Goal: Task Accomplishment & Management: Manage account settings

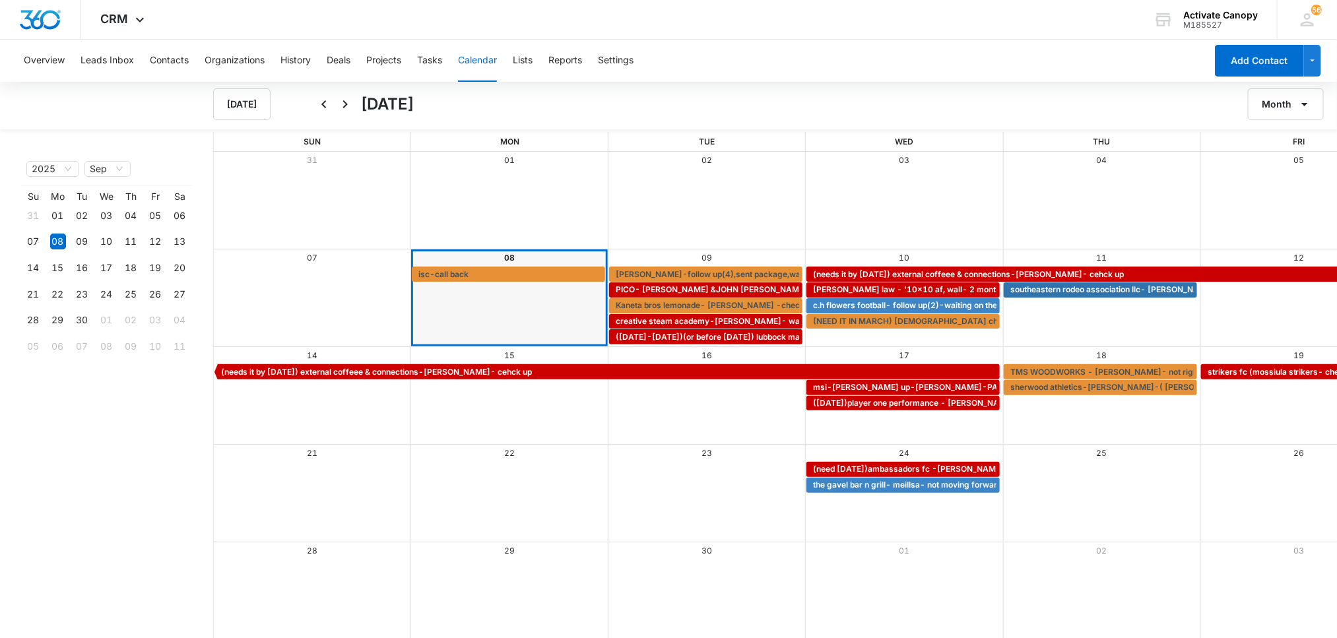
click at [870, 224] on div "Month View" at bounding box center [903, 200] width 197 height 97
click at [934, 62] on div "Overview Leads Inbox Contacts Organizations History Deals Projects Tasks Calend…" at bounding box center [611, 61] width 1190 height 42
click at [445, 63] on div "Overview Leads Inbox Contacts Organizations History Deals Projects Tasks Calend…" at bounding box center [611, 61] width 1190 height 42
click at [439, 57] on button "Tasks" at bounding box center [429, 61] width 25 height 42
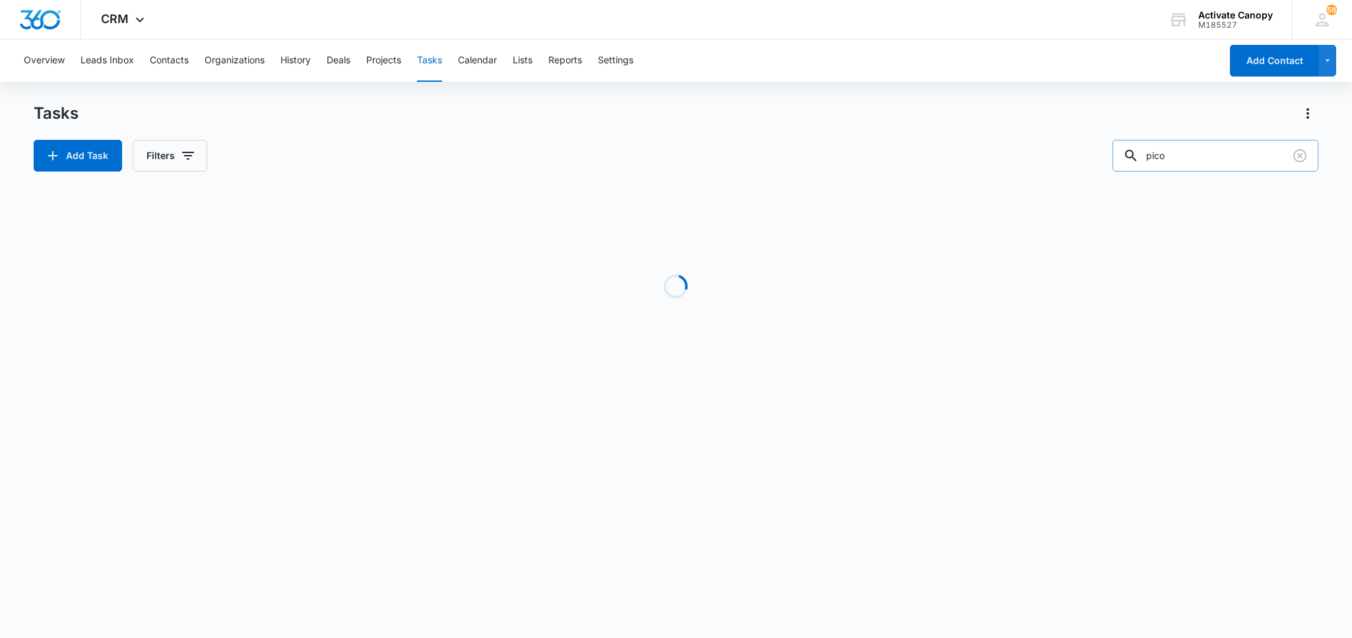
click at [1220, 159] on input "pico" at bounding box center [1216, 156] width 206 height 32
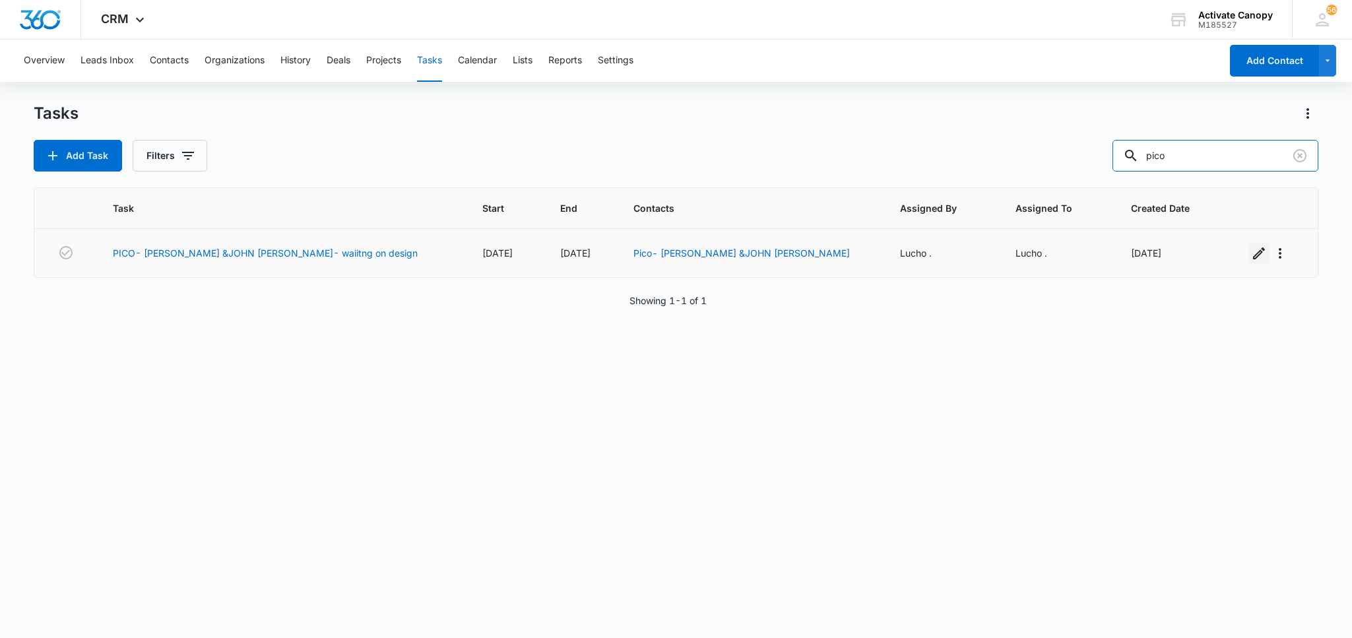
type input "pico"
click at [1253, 257] on icon "button" at bounding box center [1259, 253] width 12 height 12
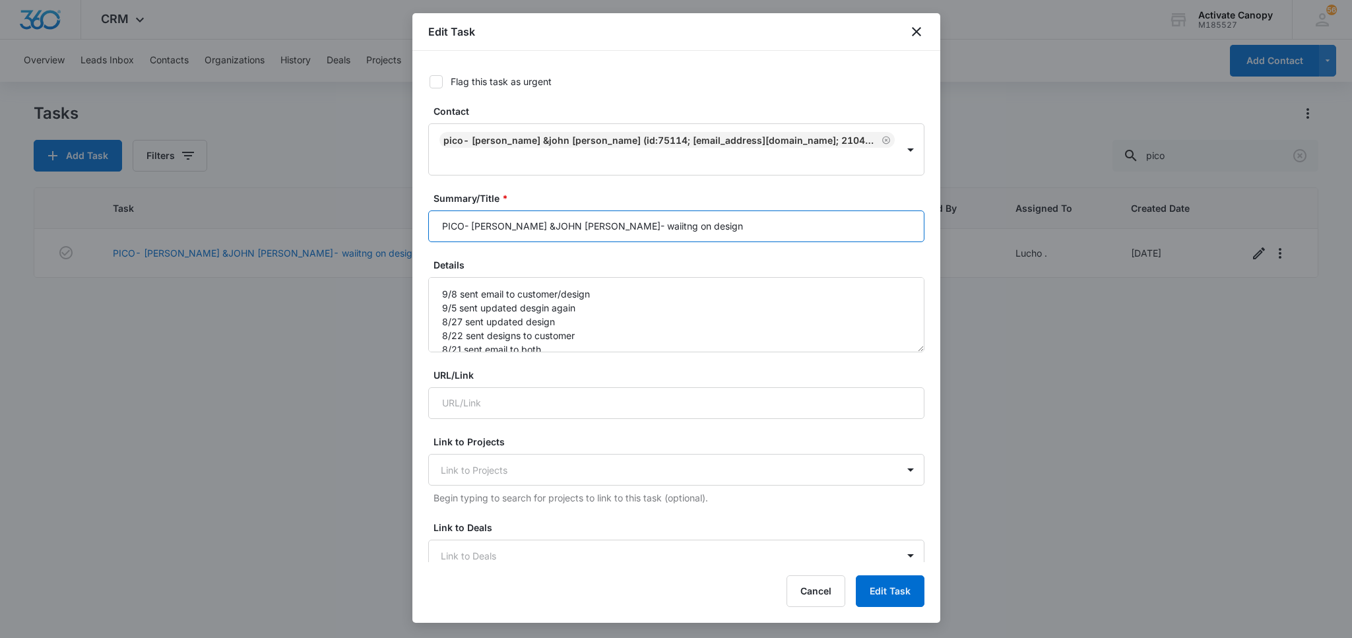
click at [729, 212] on input "PICO- [PERSON_NAME] &JOHN [PERSON_NAME]- waiitng on design" at bounding box center [676, 227] width 496 height 32
type input "PICO- [PERSON_NAME] &JOHN [PERSON_NAME]- waiting on response"
click at [430, 277] on textarea "9/8 sent email to customer/design 9/5 sent updated desgin again 8/27 sent updat…" at bounding box center [676, 314] width 496 height 75
click at [557, 277] on textarea "9/8 sent email to customer/design 9/5 sent updated desgin again 8/27 sent updat…" at bounding box center [676, 314] width 496 height 75
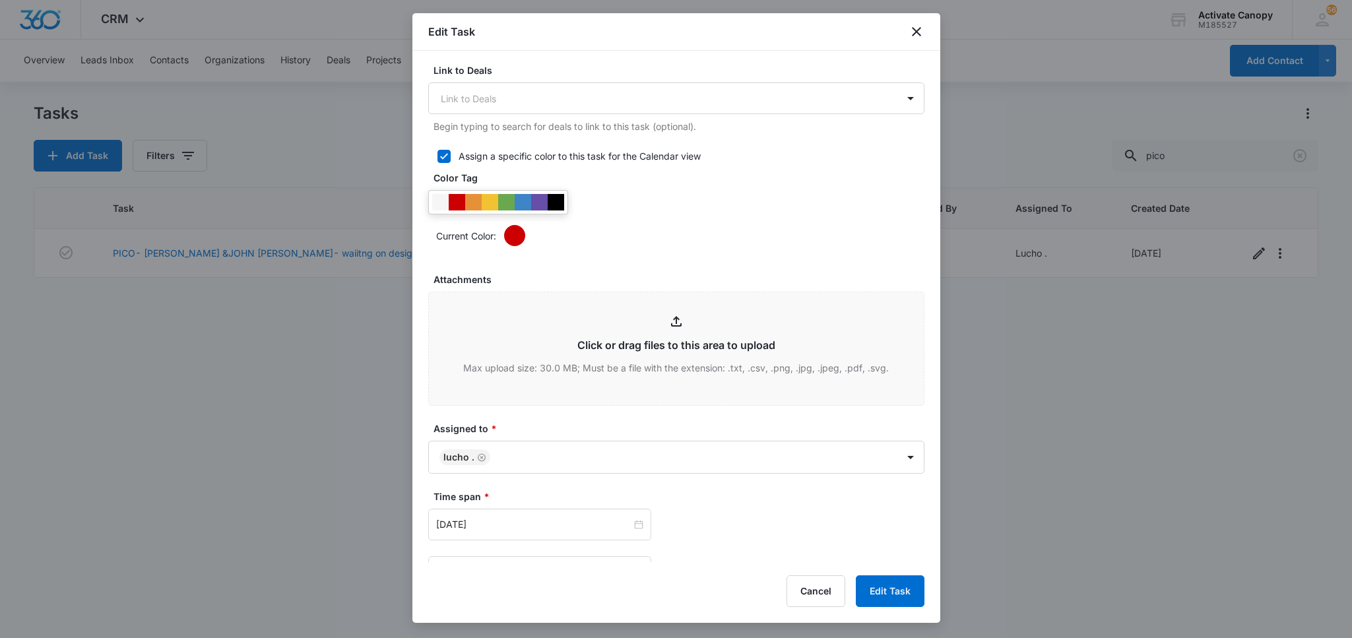
scroll to position [709, 0]
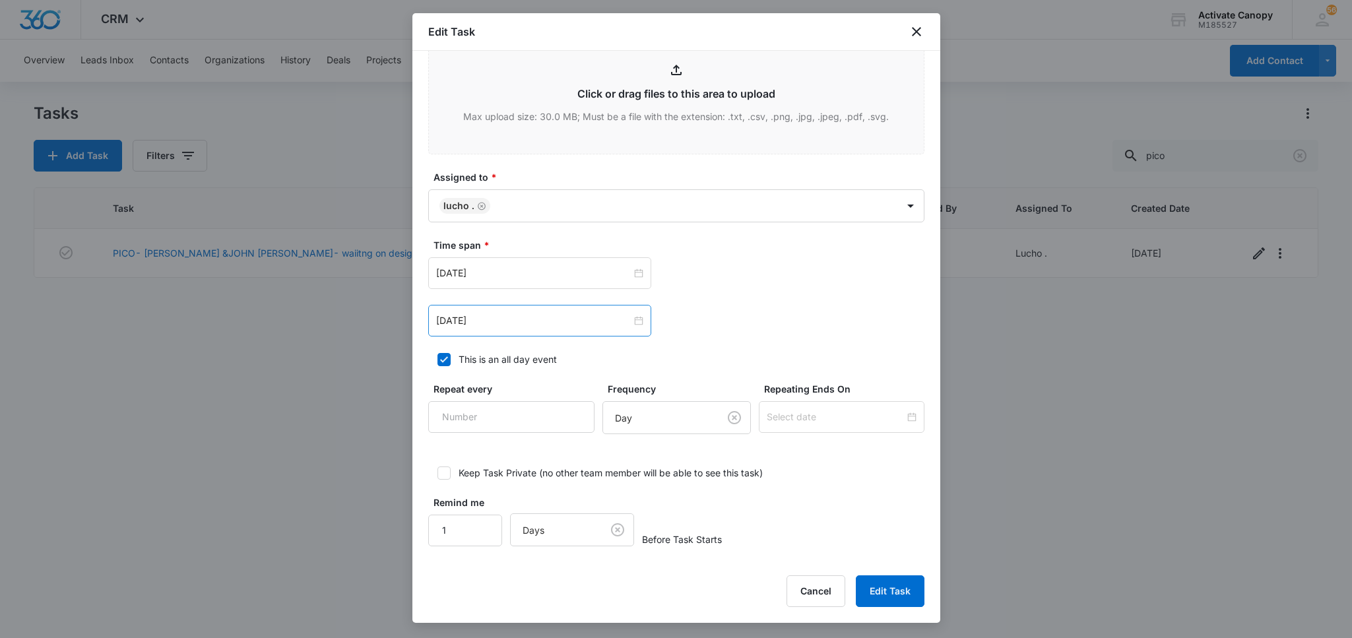
type textarea "9/8 sent design to customer 9/8 sent email to customer/design 9/5 sent updated …"
click at [562, 335] on div "[DATE]" at bounding box center [539, 321] width 223 height 32
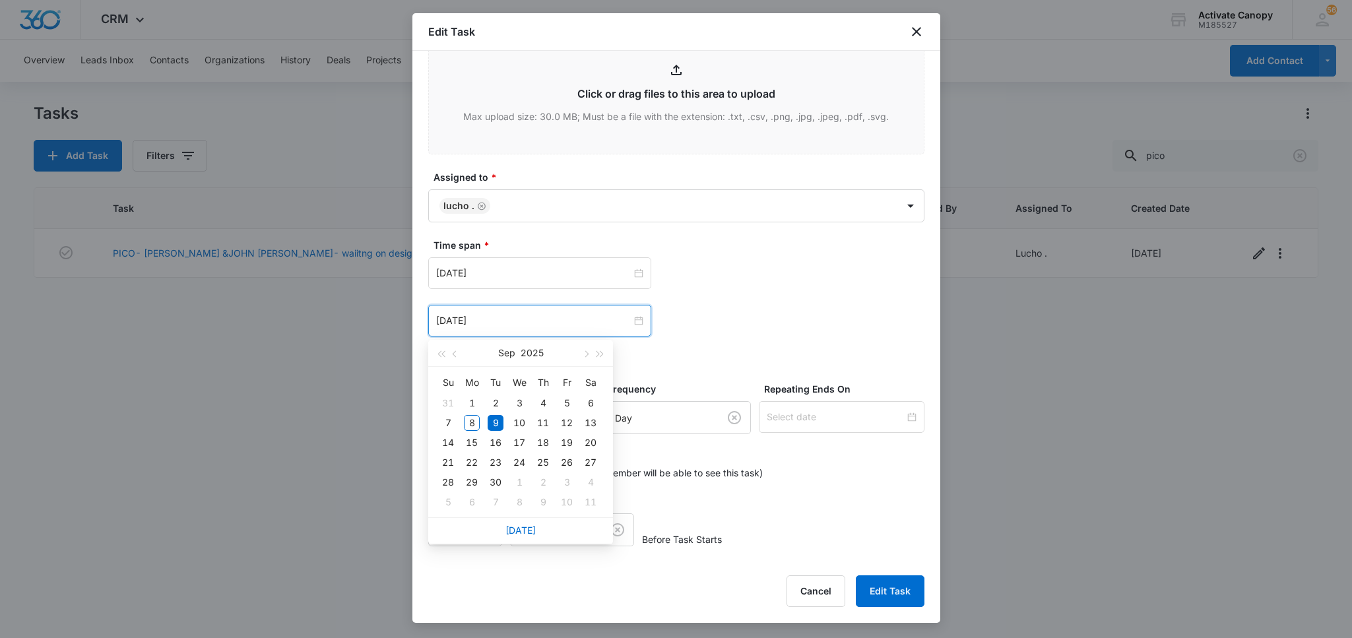
click at [562, 331] on div "[DATE]" at bounding box center [539, 321] width 223 height 32
type input "[DATE]"
click at [563, 426] on div "12" at bounding box center [567, 423] width 16 height 16
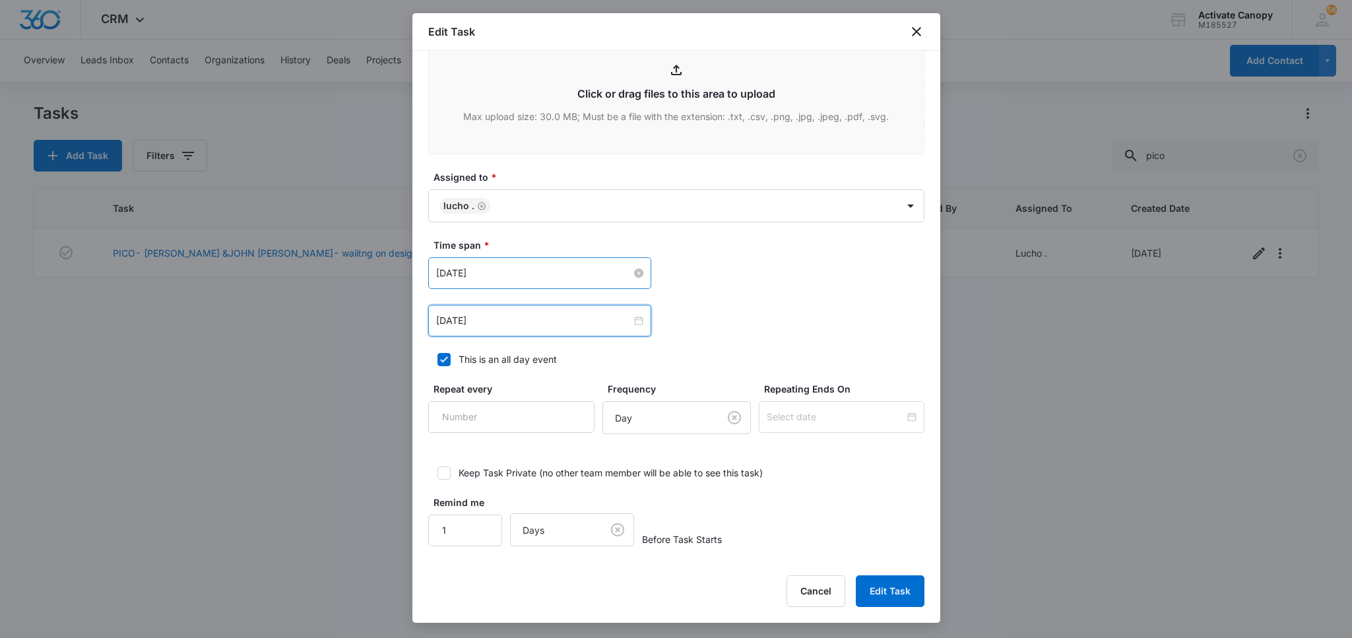
click at [505, 271] on input "[DATE]" at bounding box center [533, 273] width 195 height 15
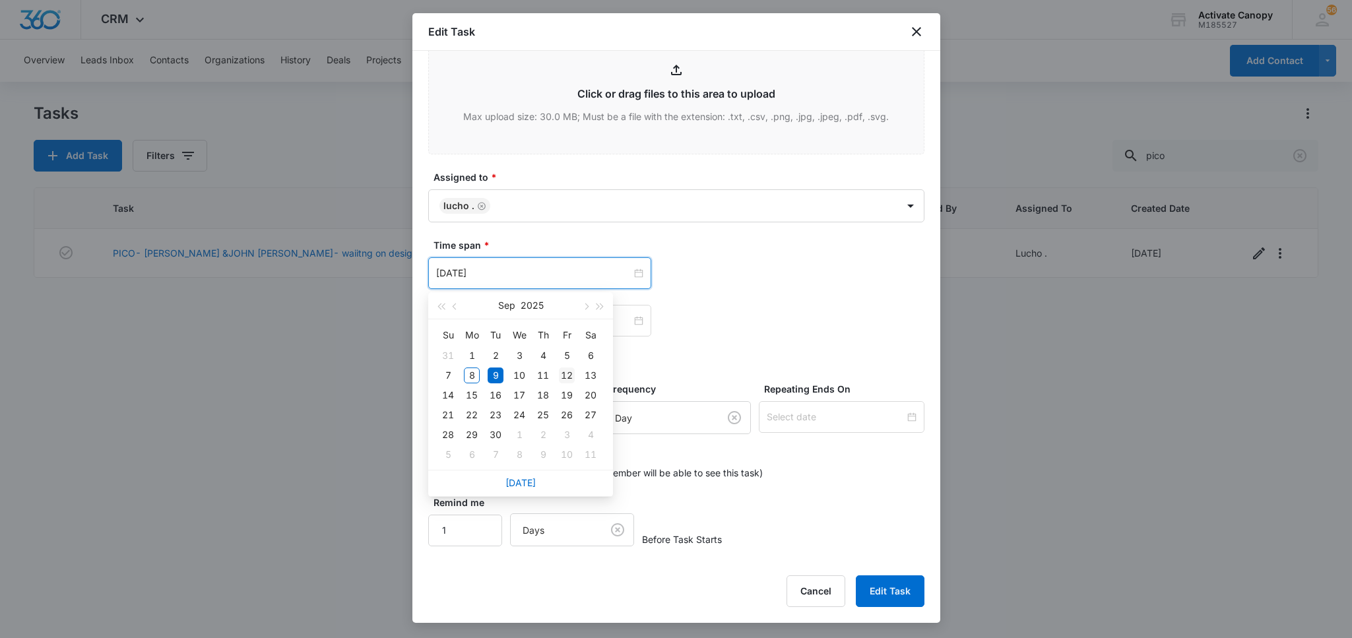
type input "[DATE]"
click at [568, 374] on div "12" at bounding box center [567, 376] width 16 height 16
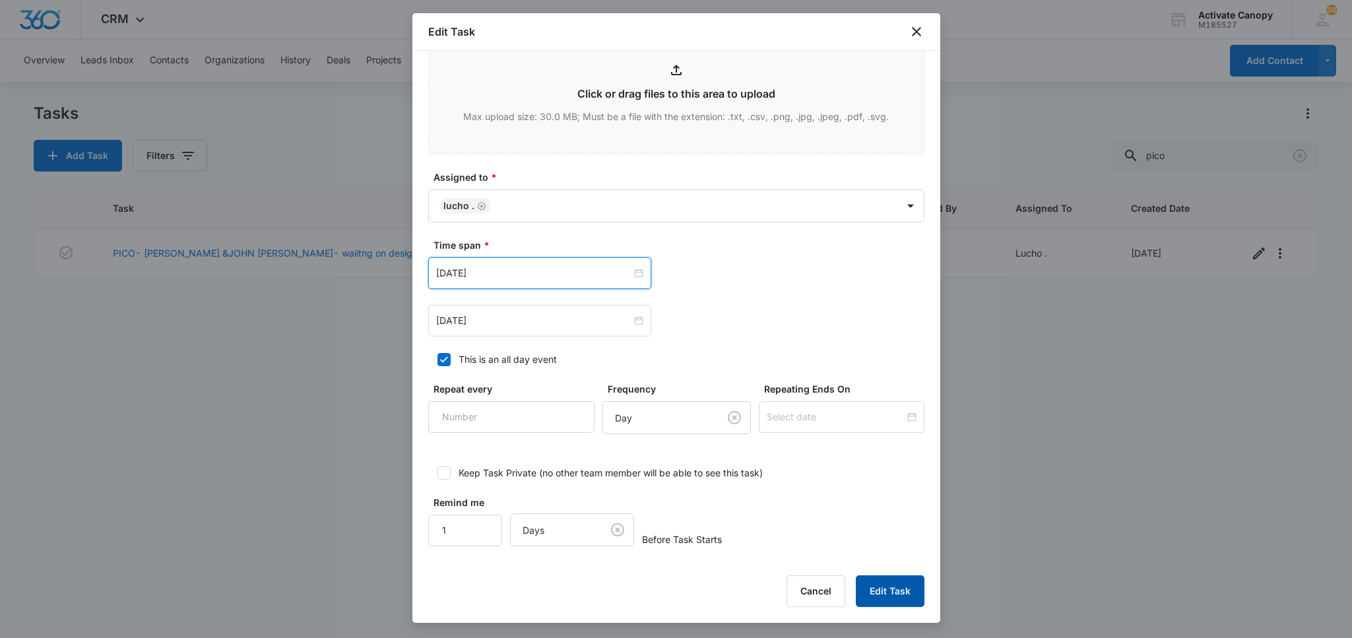
click at [905, 591] on button "Edit Task" at bounding box center [890, 591] width 69 height 32
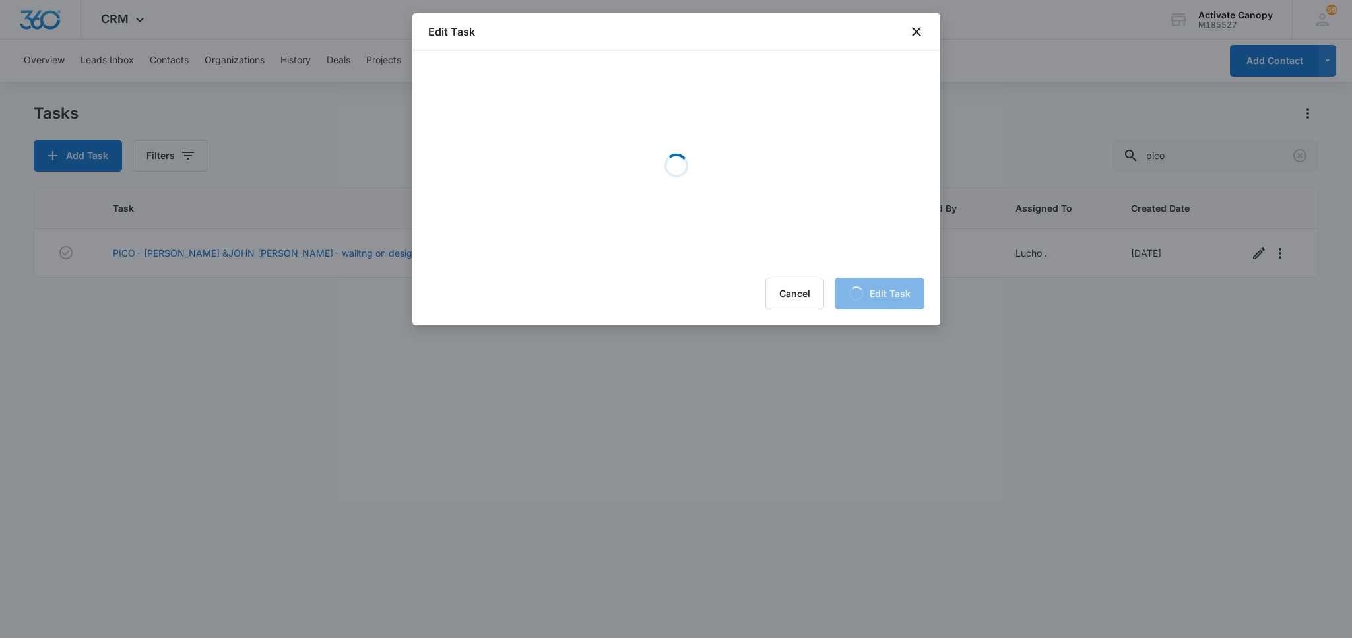
scroll to position [0, 0]
